Goal: Find specific page/section: Find specific page/section

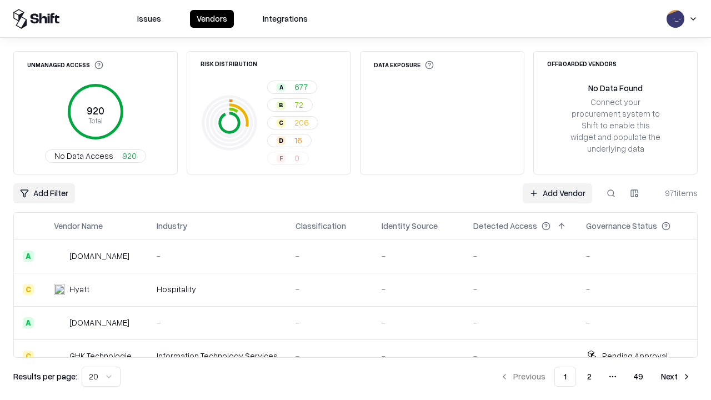
click at [101, 377] on html "Issues Vendors Integrations Unmanaged Access 920 Total No Data Access 920 Risk …" at bounding box center [355, 200] width 711 height 400
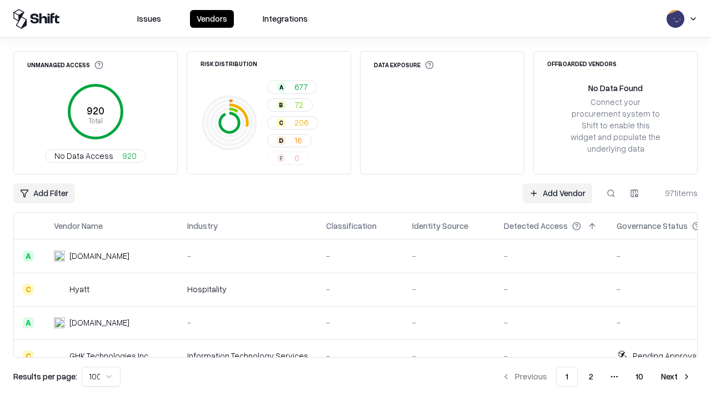
click at [676, 377] on button "Next" at bounding box center [676, 377] width 43 height 20
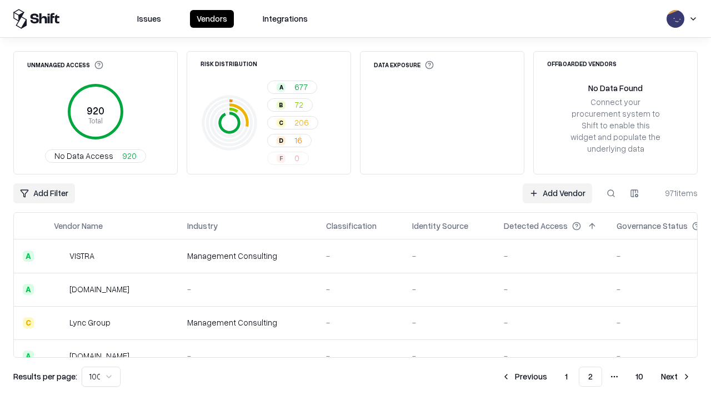
click at [676, 377] on button "Next" at bounding box center [676, 377] width 43 height 20
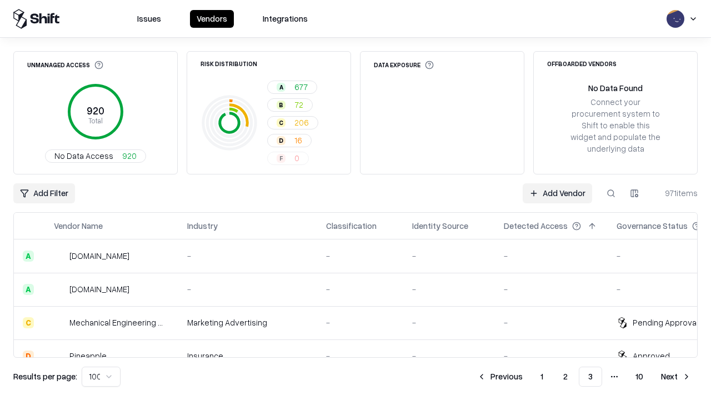
click at [676, 377] on button "Next" at bounding box center [676, 377] width 43 height 20
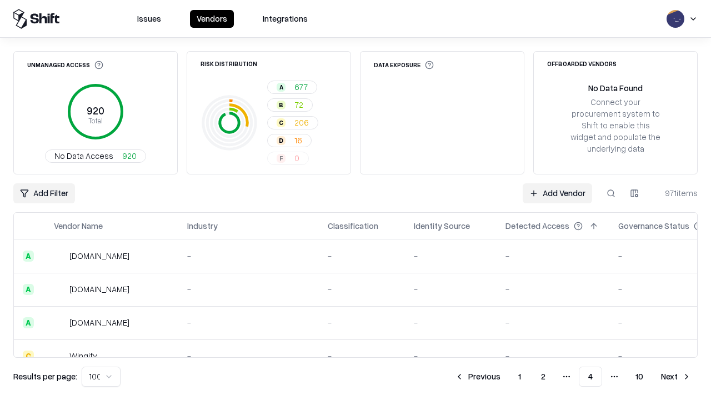
click at [676, 377] on button "Next" at bounding box center [676, 377] width 43 height 20
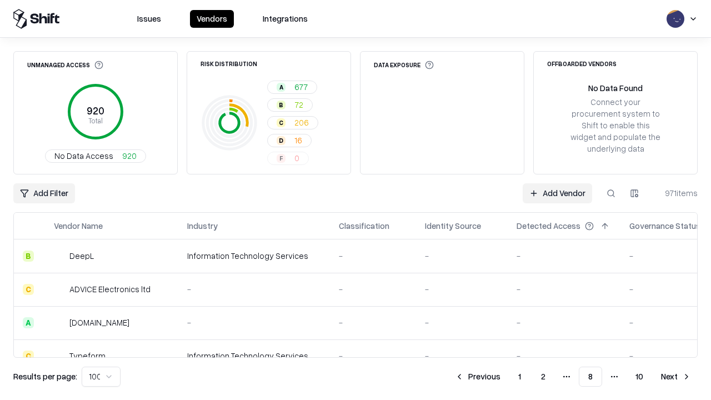
click at [676, 377] on button "Next" at bounding box center [676, 377] width 43 height 20
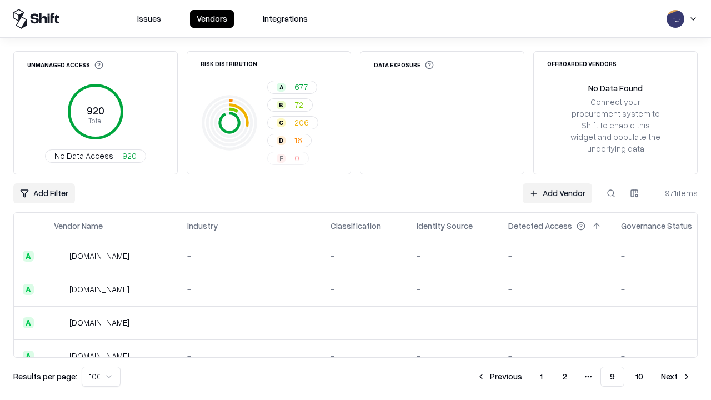
click at [676, 377] on button "Next" at bounding box center [676, 377] width 43 height 20
click at [525, 377] on button "Previous" at bounding box center [524, 377] width 59 height 20
click at [500, 377] on button "Previous" at bounding box center [499, 377] width 59 height 20
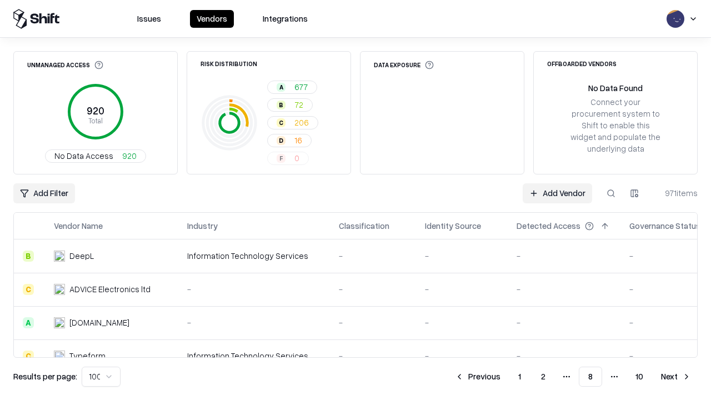
click at [478, 377] on button "Previous" at bounding box center [477, 377] width 59 height 20
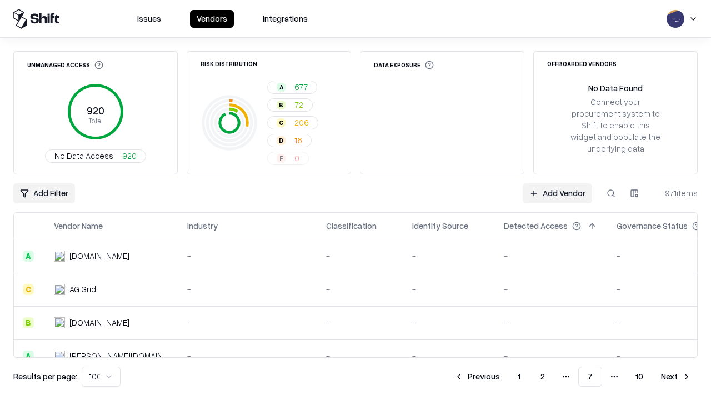
click at [477, 377] on button "Previous" at bounding box center [477, 377] width 59 height 20
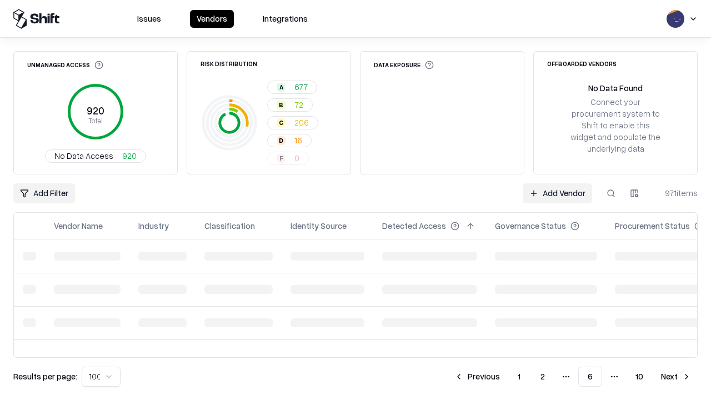
click at [477, 377] on button "Previous" at bounding box center [477, 377] width 59 height 20
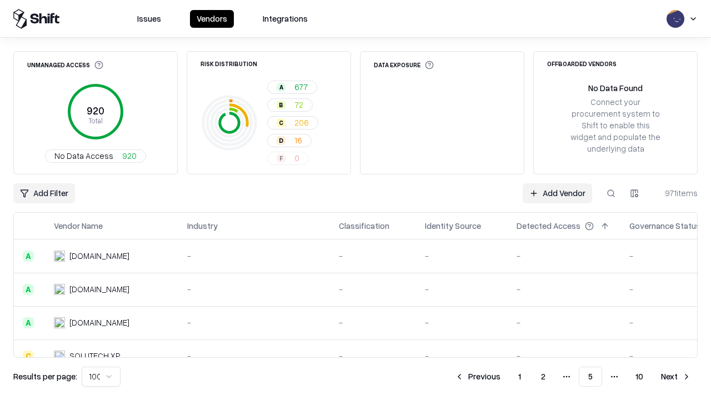
click at [478, 377] on button "Previous" at bounding box center [477, 377] width 59 height 20
